Goal: Transaction & Acquisition: Purchase product/service

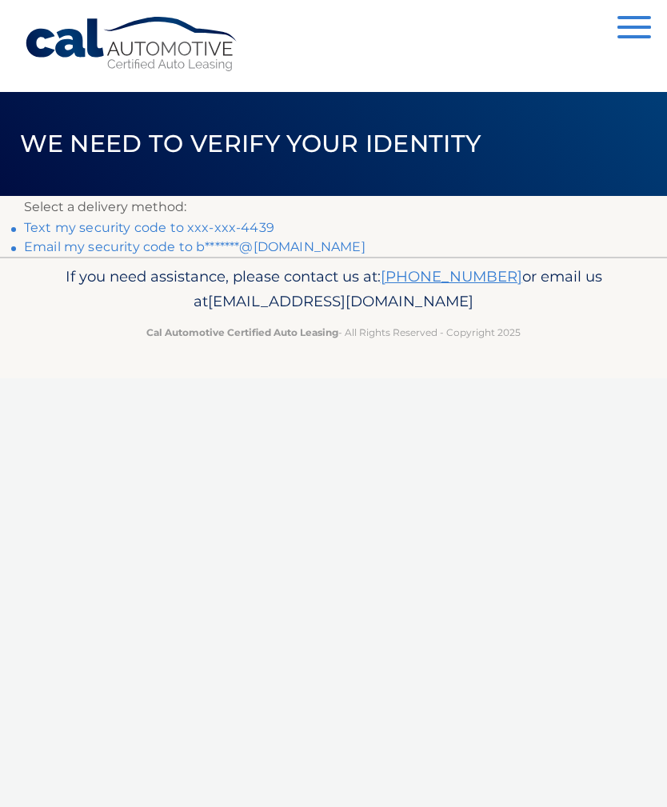
click at [165, 225] on link "Text my security code to xxx-xxx-4439" at bounding box center [149, 227] width 250 height 15
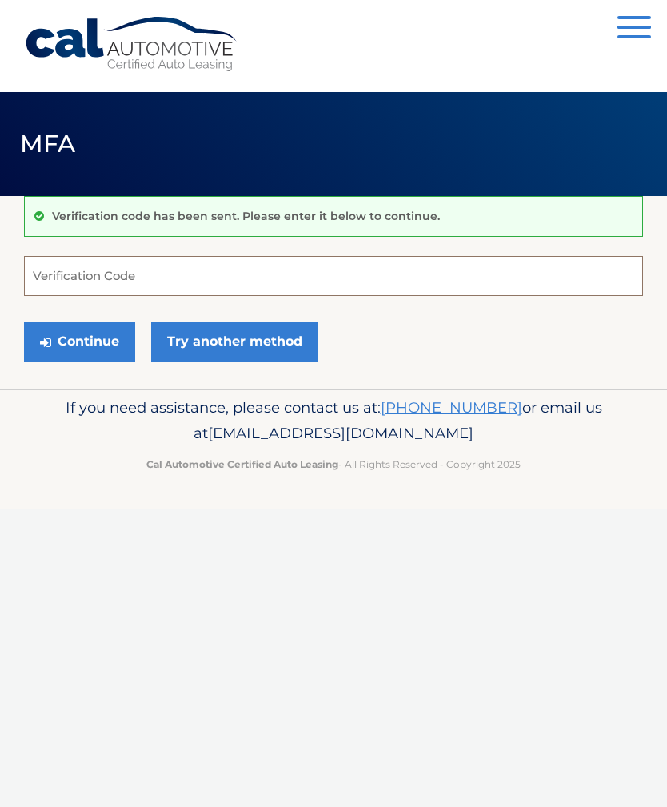
click at [86, 279] on input "Verification Code" at bounding box center [333, 276] width 619 height 40
type input "810507"
click at [101, 350] on button "Continue" at bounding box center [79, 341] width 111 height 40
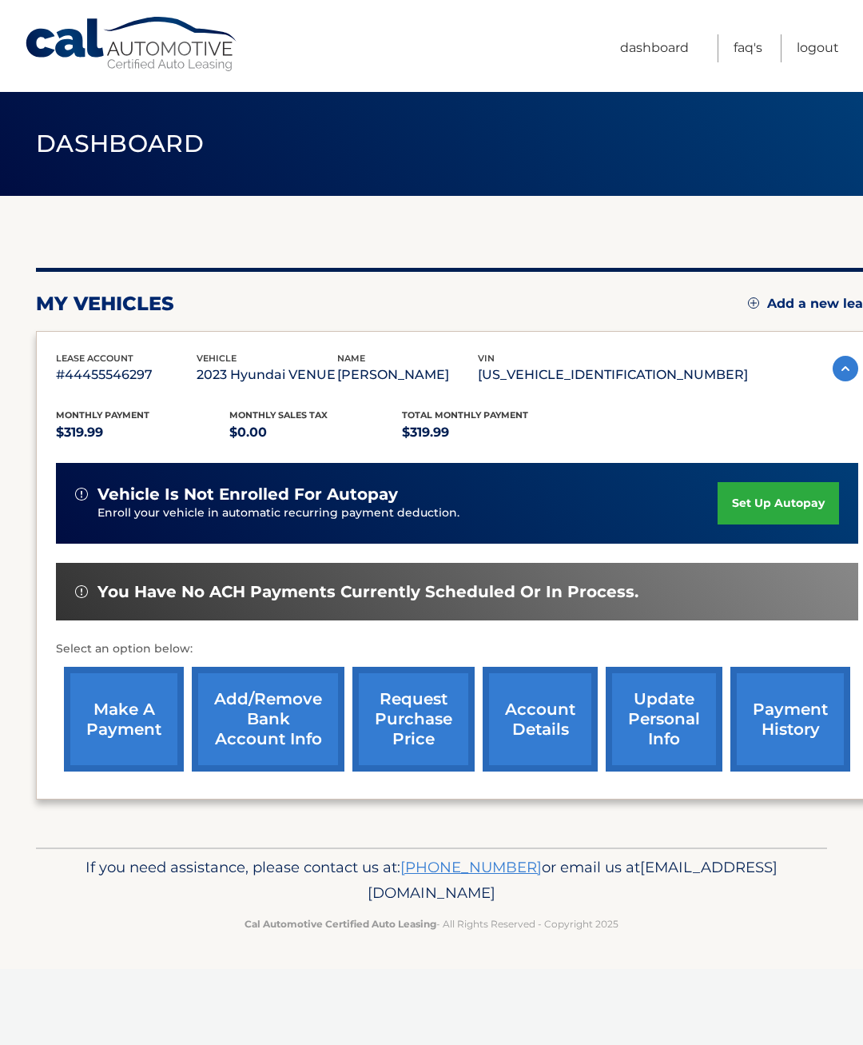
click at [125, 716] on link "make a payment" at bounding box center [124, 719] width 120 height 105
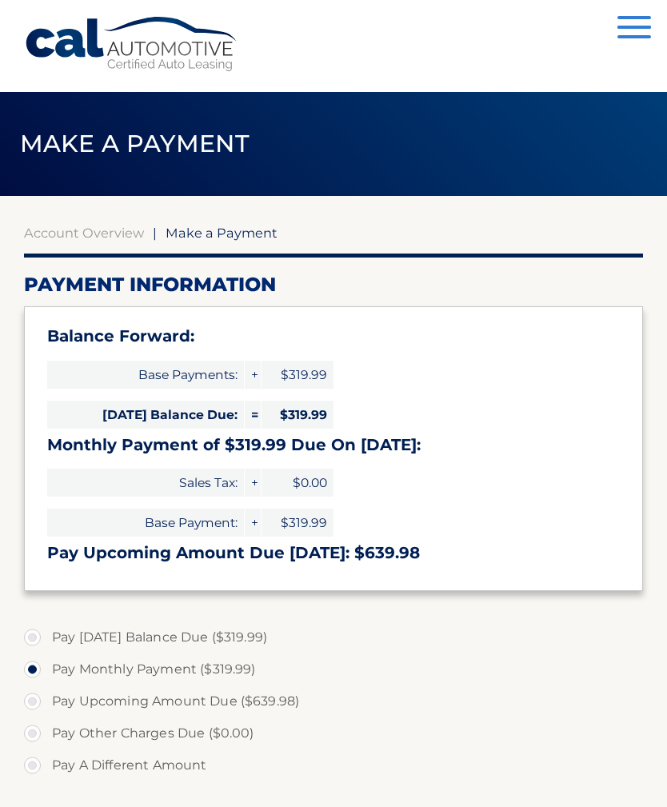
select select "MTdjMTc4NTctMDMzYS00NDJjLWI2NjUtMTRkZmM4YzhhMGVj"
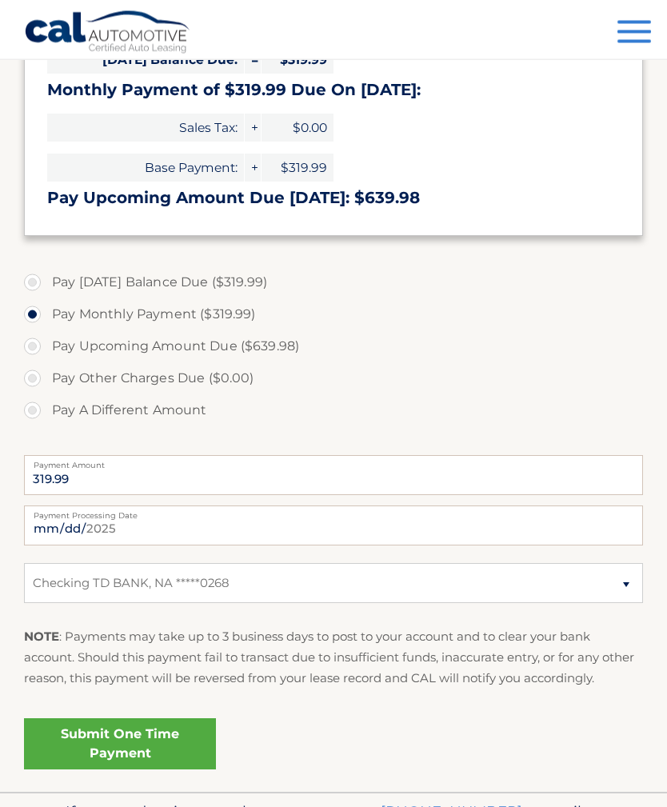
scroll to position [355, 0]
click at [629, 583] on select "Select Bank Account Checking TD BANK, NA *****0268" at bounding box center [333, 583] width 619 height 40
click at [629, 584] on select "Select Bank Account Checking TD BANK, NA *****0268" at bounding box center [333, 583] width 619 height 40
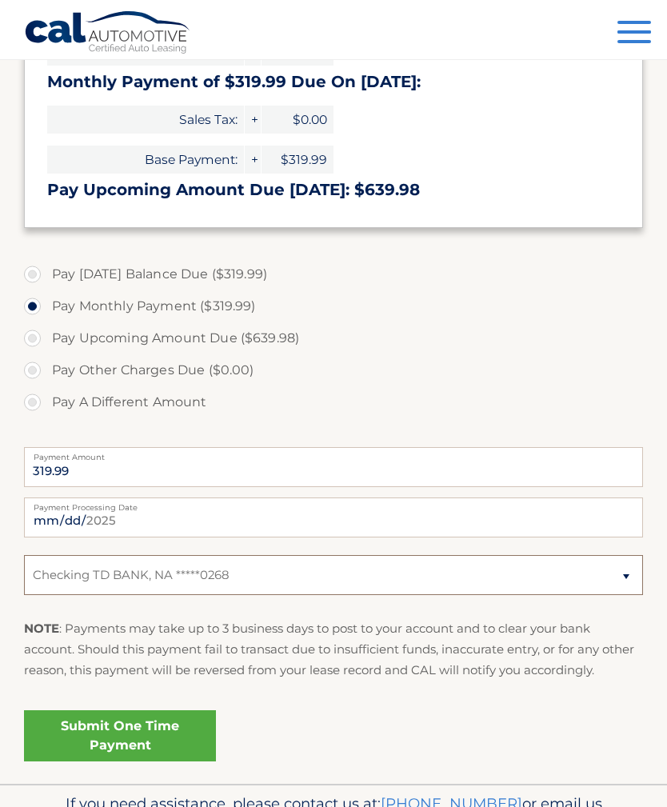
scroll to position [406, 0]
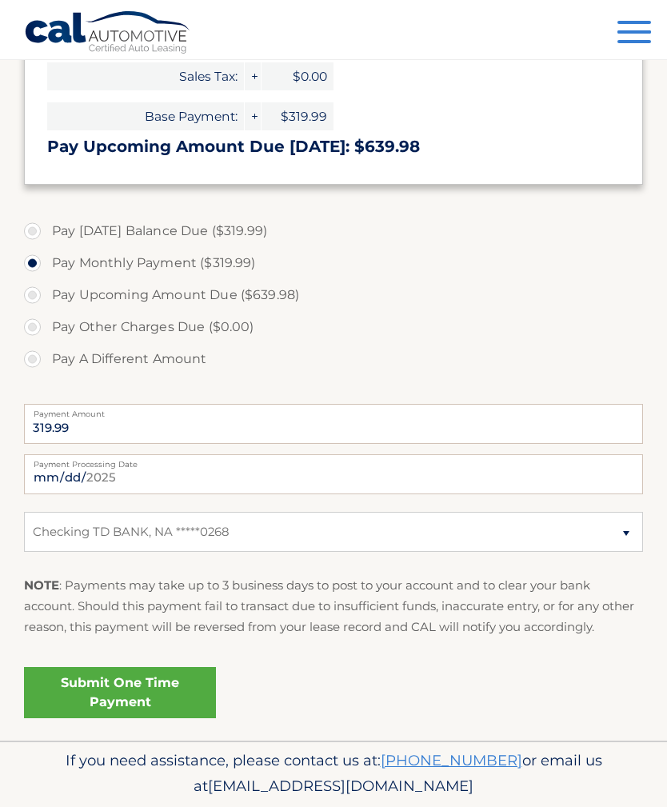
click at [137, 692] on link "Submit One Time Payment" at bounding box center [120, 692] width 192 height 51
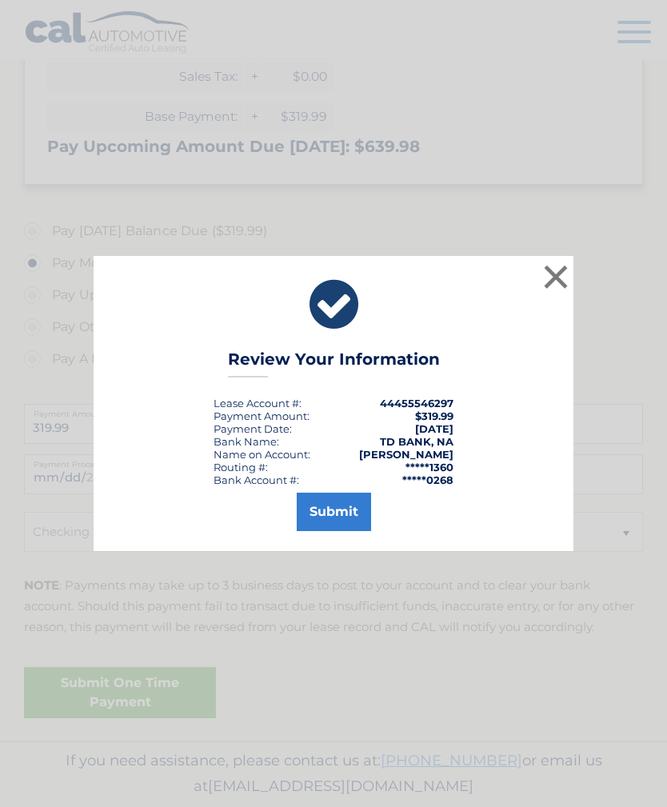
click at [338, 526] on button "Submit" at bounding box center [334, 511] width 74 height 38
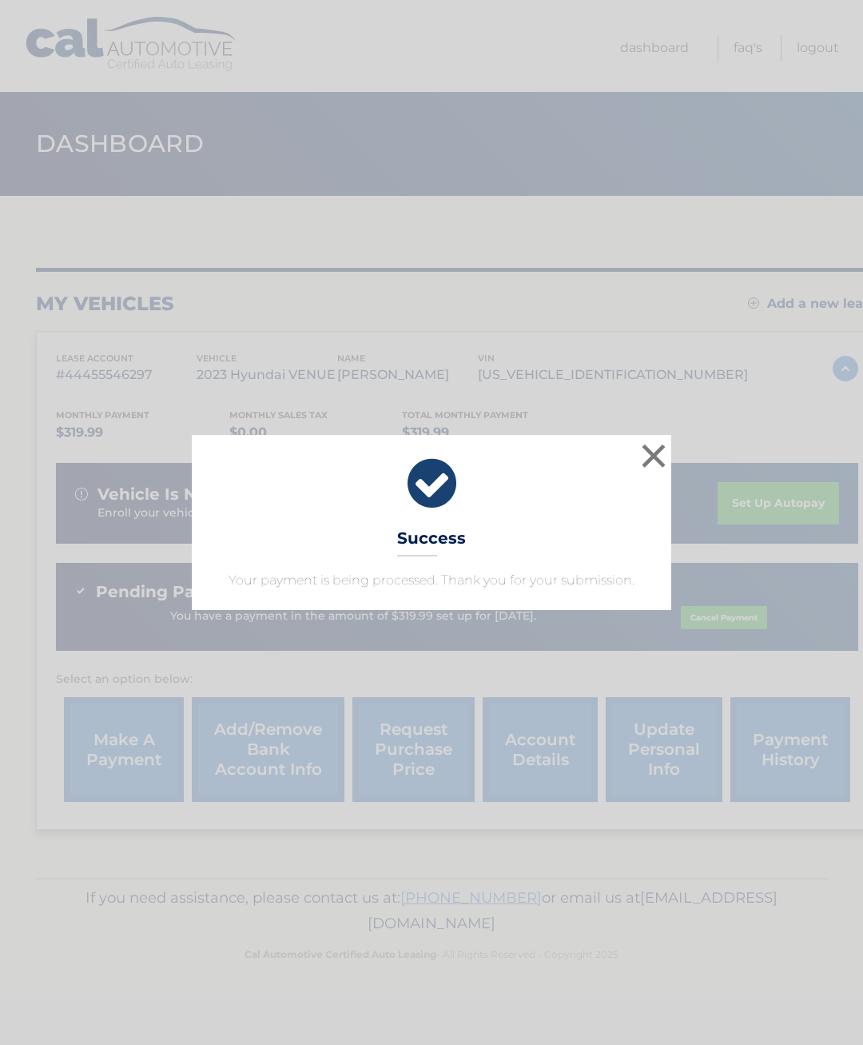
click at [667, 457] on button "×" at bounding box center [654, 456] width 32 height 32
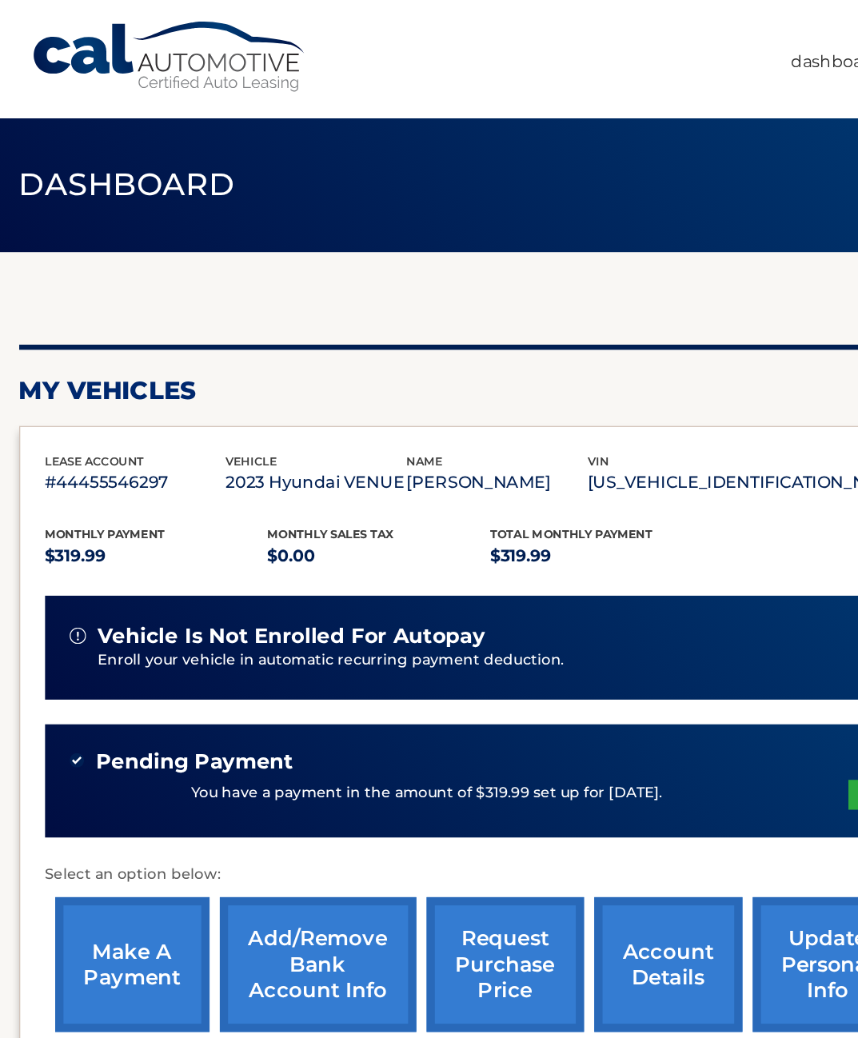
scroll to position [0, 11]
